Goal: Information Seeking & Learning: Learn about a topic

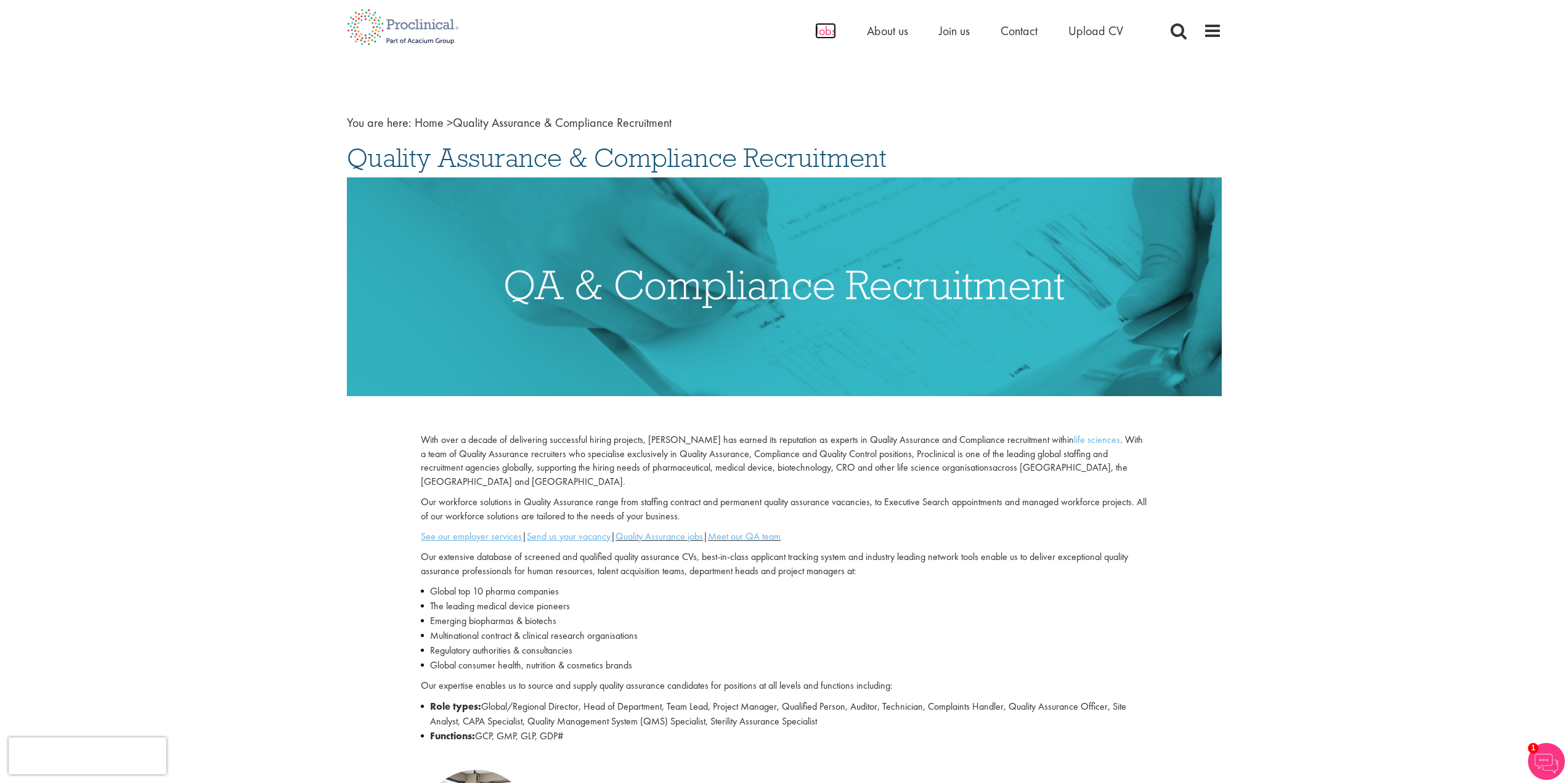
click at [815, 32] on span "Jobs" at bounding box center [825, 30] width 21 height 16
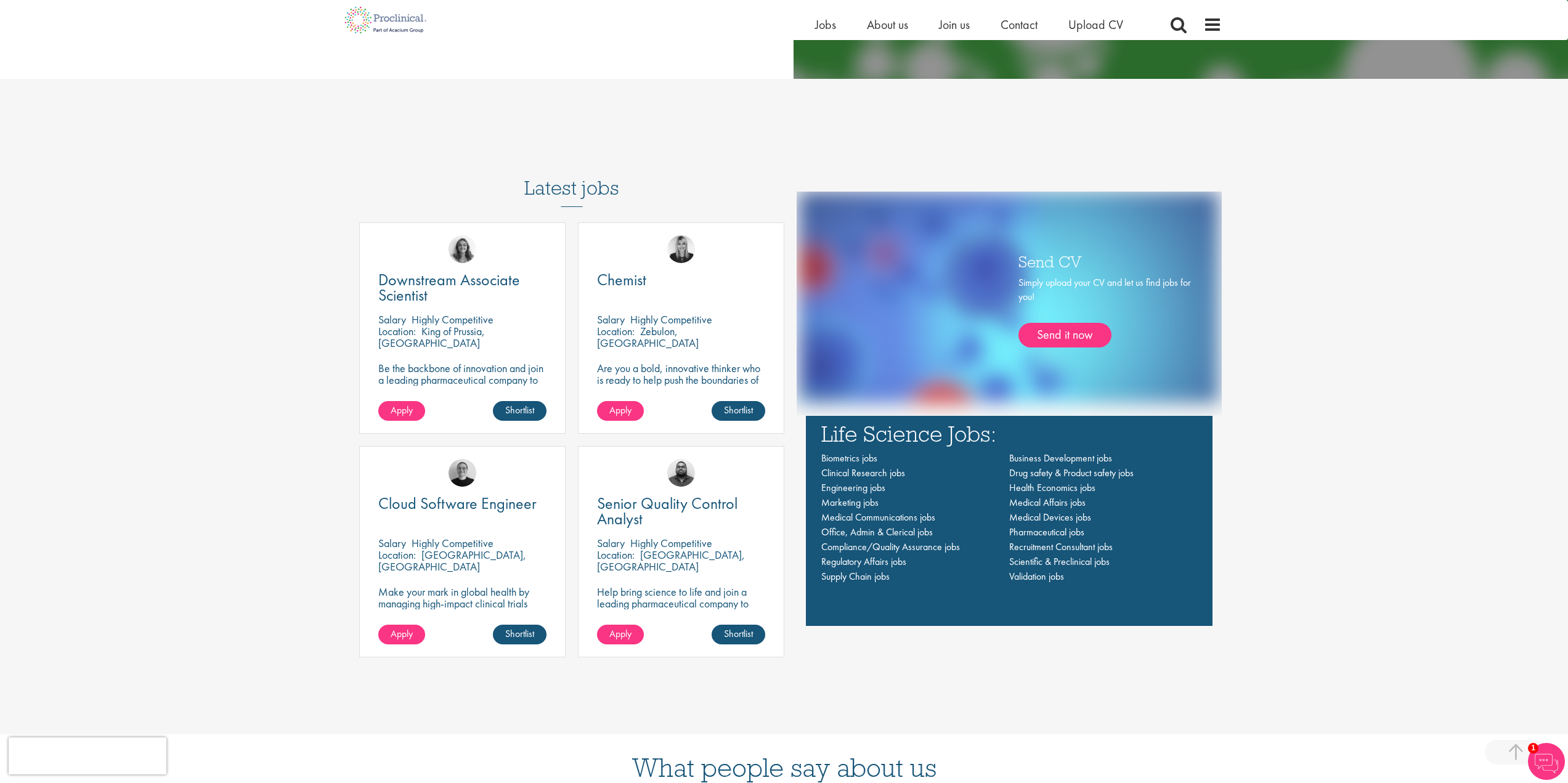
scroll to position [924, 0]
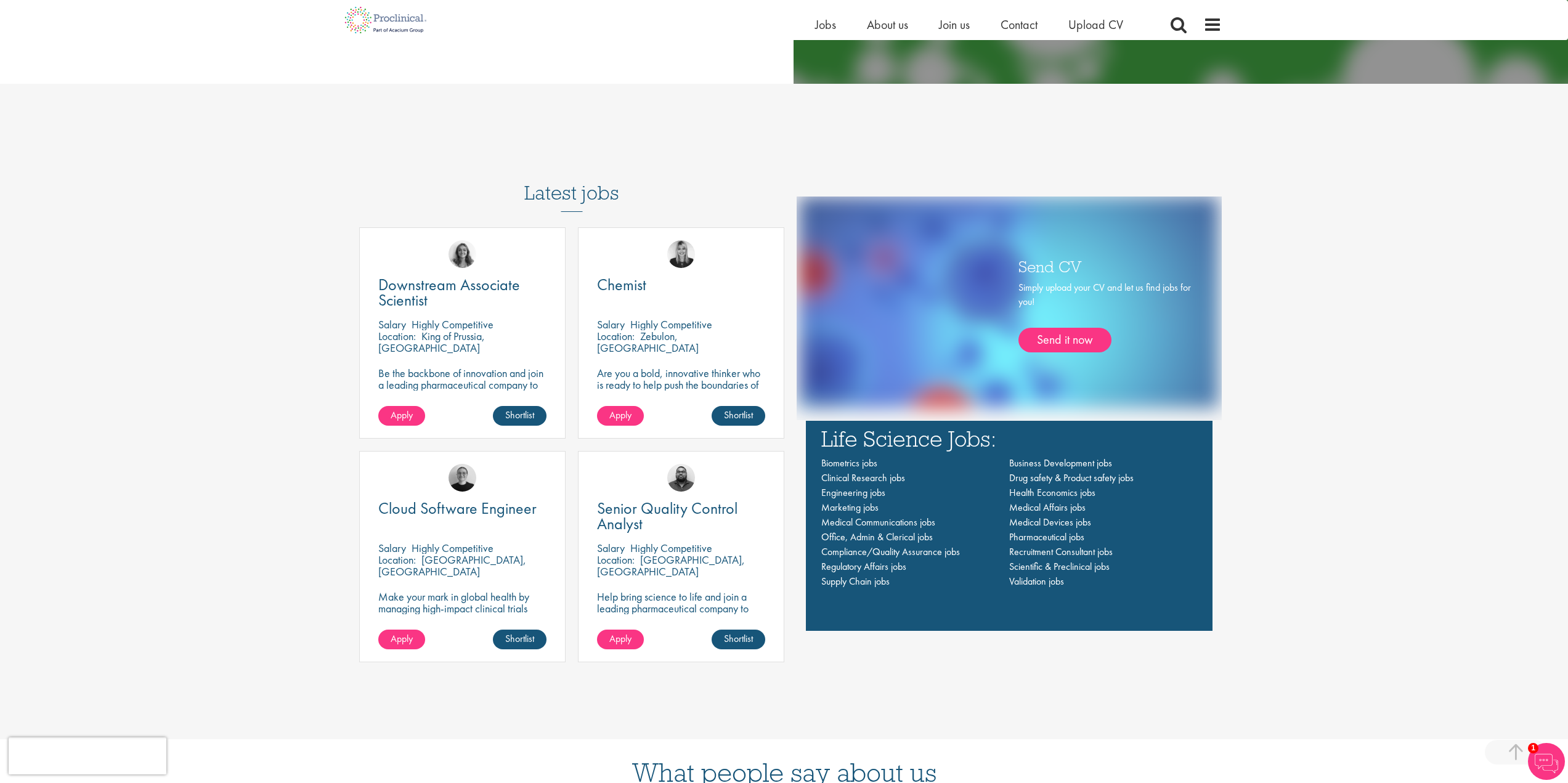
click at [577, 200] on h3 "Latest jobs" at bounding box center [571, 182] width 95 height 61
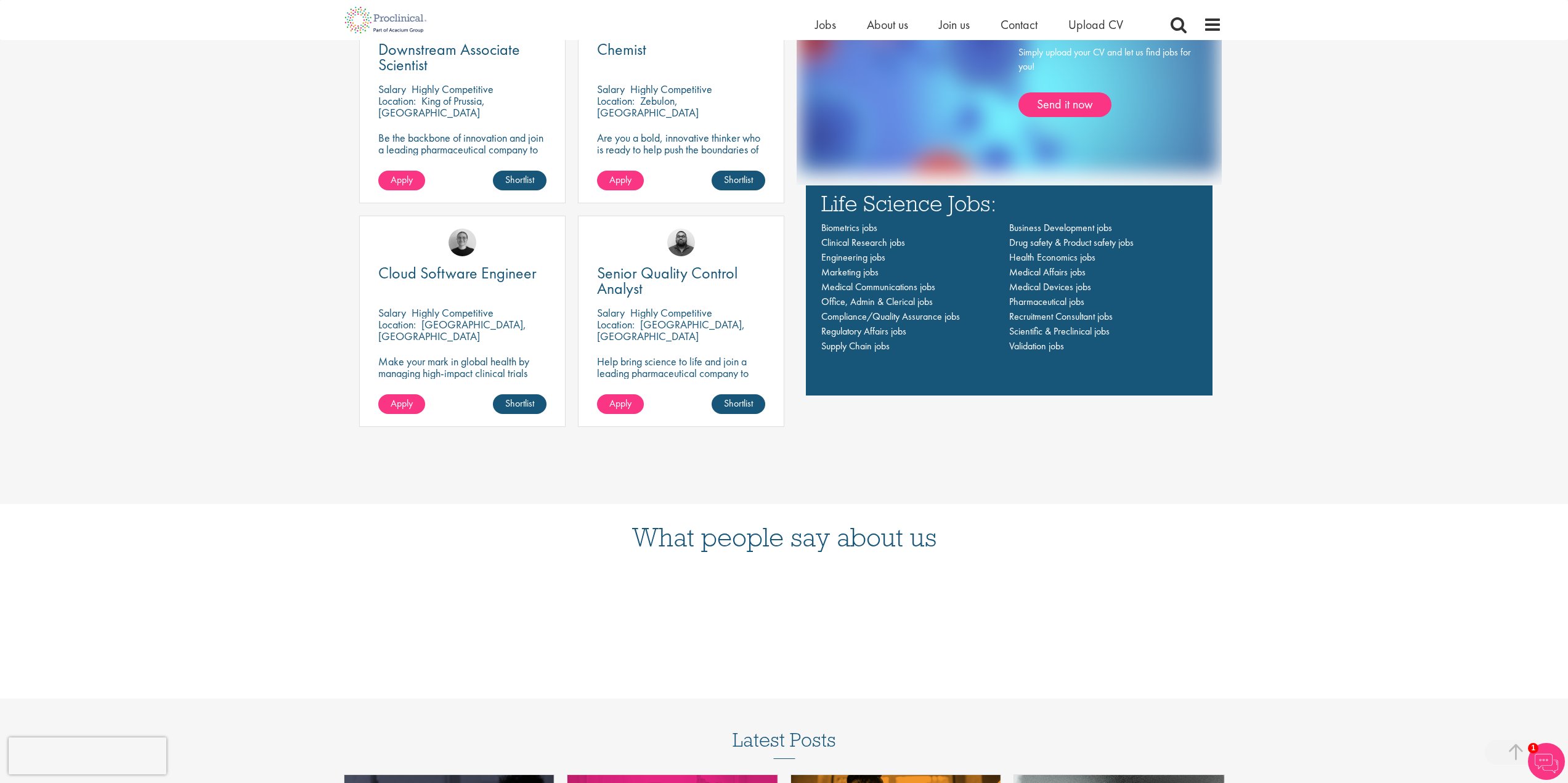
scroll to position [1170, 0]
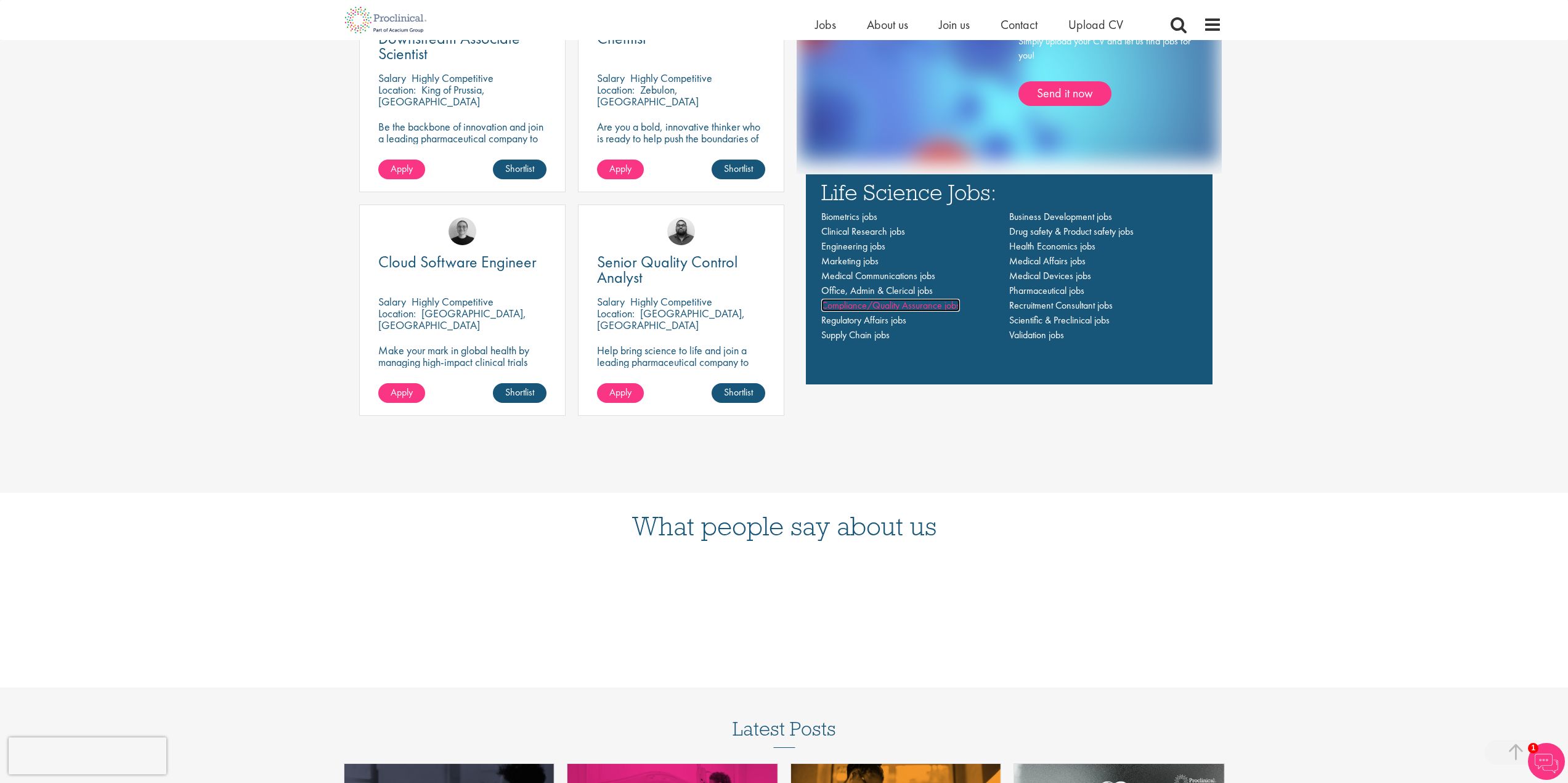
click at [907, 307] on span "Compliance/Quality Assurance jobs" at bounding box center [890, 305] width 138 height 13
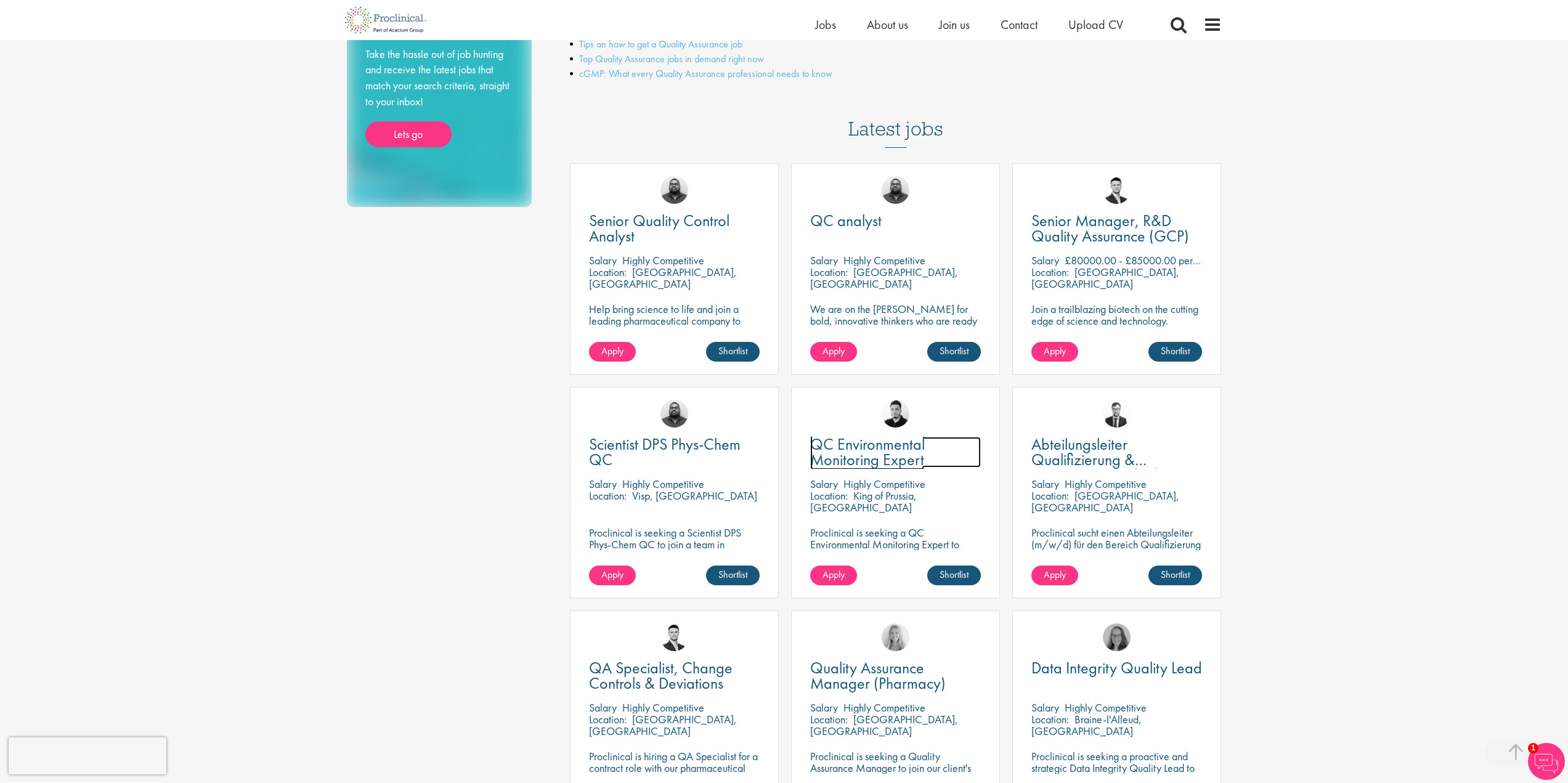
scroll to position [123, 0]
